Goal: Task Accomplishment & Management: Manage account settings

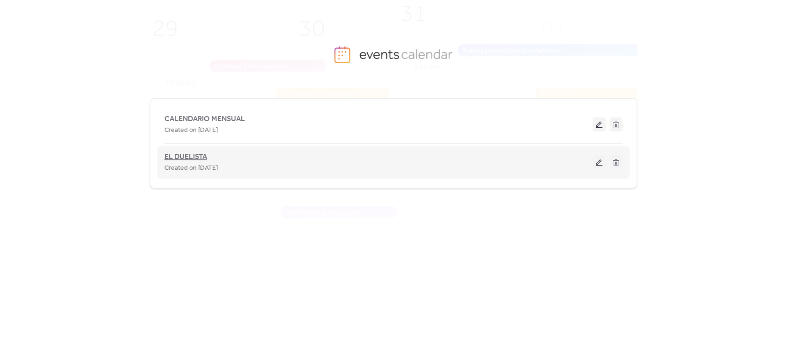
click at [189, 157] on span "EL DUELISTA" at bounding box center [185, 157] width 43 height 11
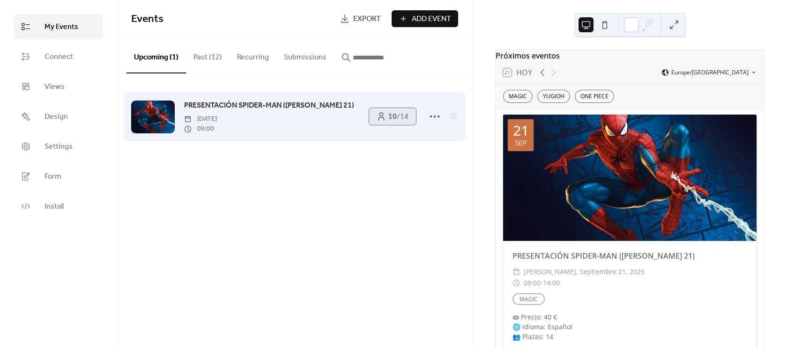
click at [385, 120] on link "10 / 14" at bounding box center [392, 116] width 47 height 17
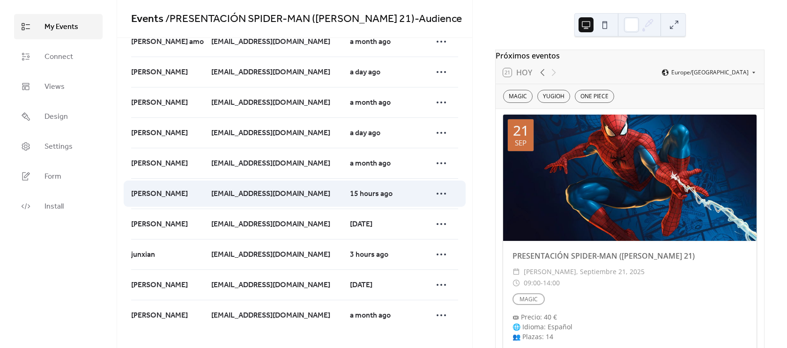
scroll to position [51, 0]
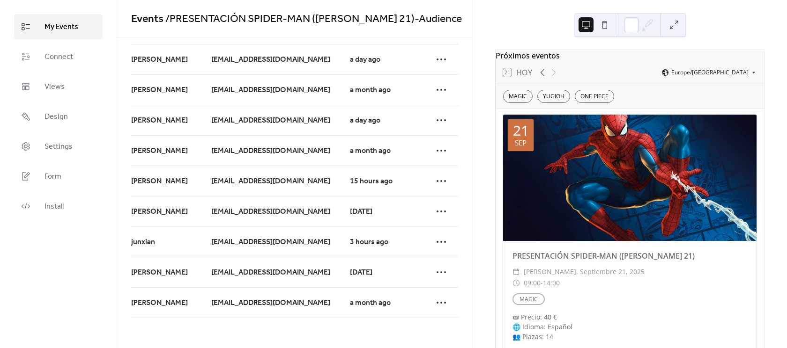
click at [67, 29] on span "My Events" at bounding box center [61, 27] width 34 height 11
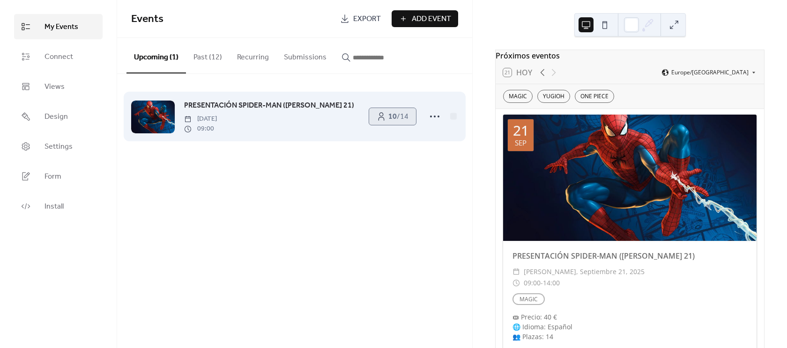
click at [398, 118] on span "10 / 14" at bounding box center [398, 116] width 20 height 11
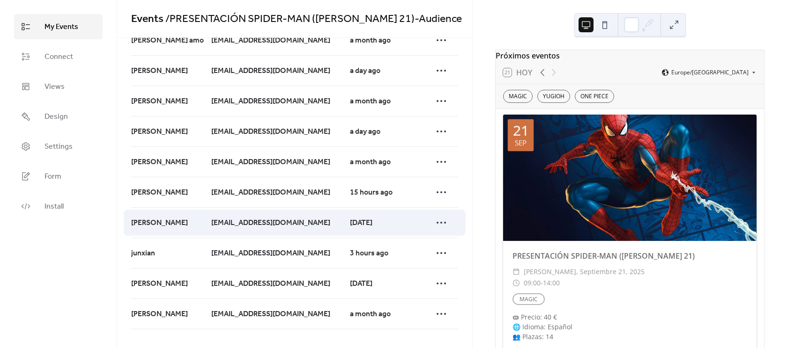
scroll to position [51, 0]
